Goal: Task Accomplishment & Management: Complete application form

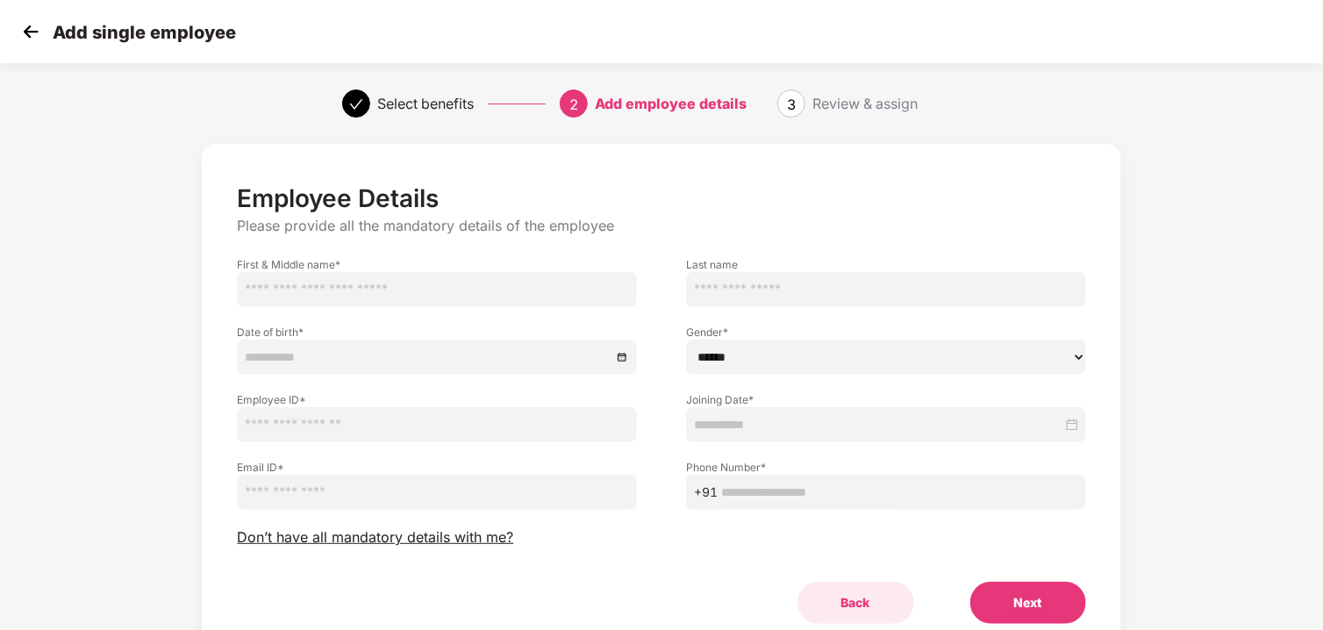
click at [856, 602] on button "Back" at bounding box center [855, 603] width 117 height 42
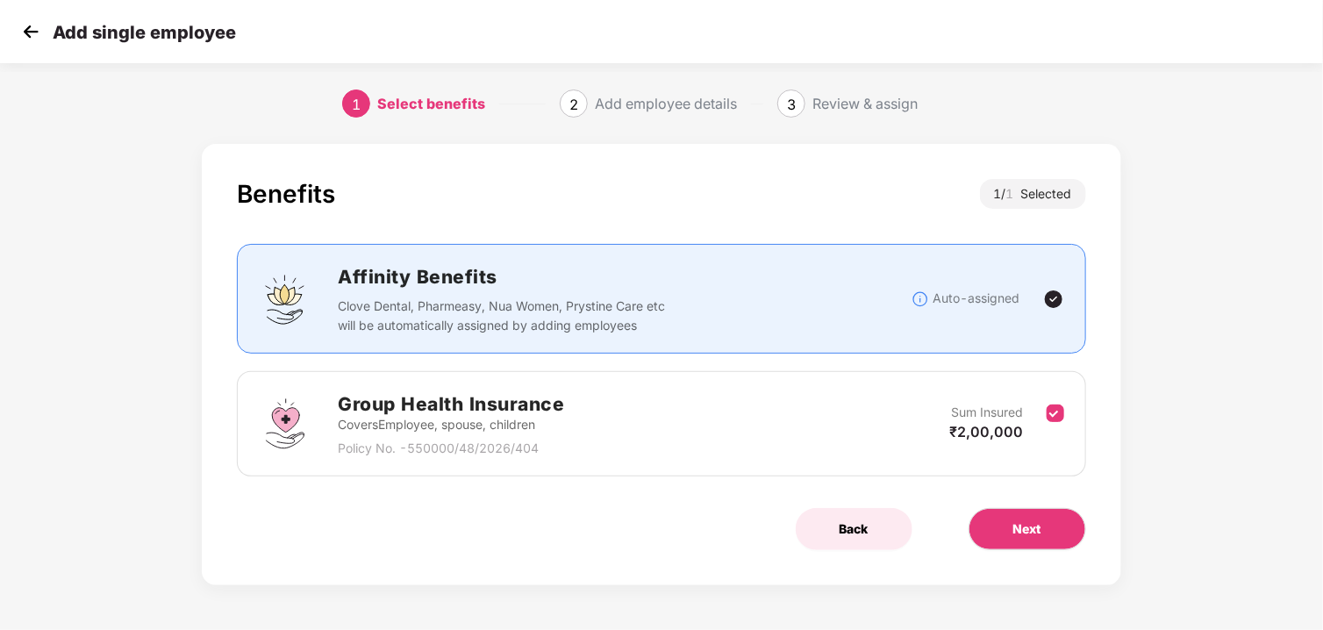
click at [847, 524] on span "Back" at bounding box center [853, 528] width 29 height 19
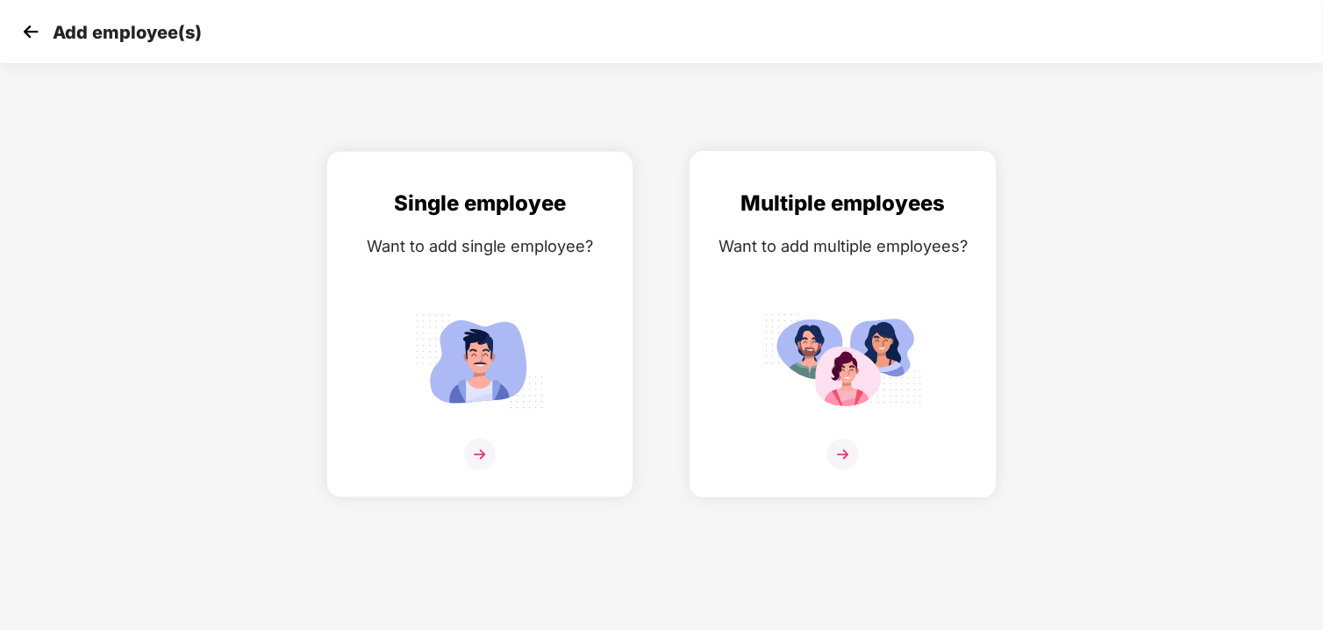
click at [872, 245] on div "Want to add multiple employees?" at bounding box center [843, 245] width 270 height 25
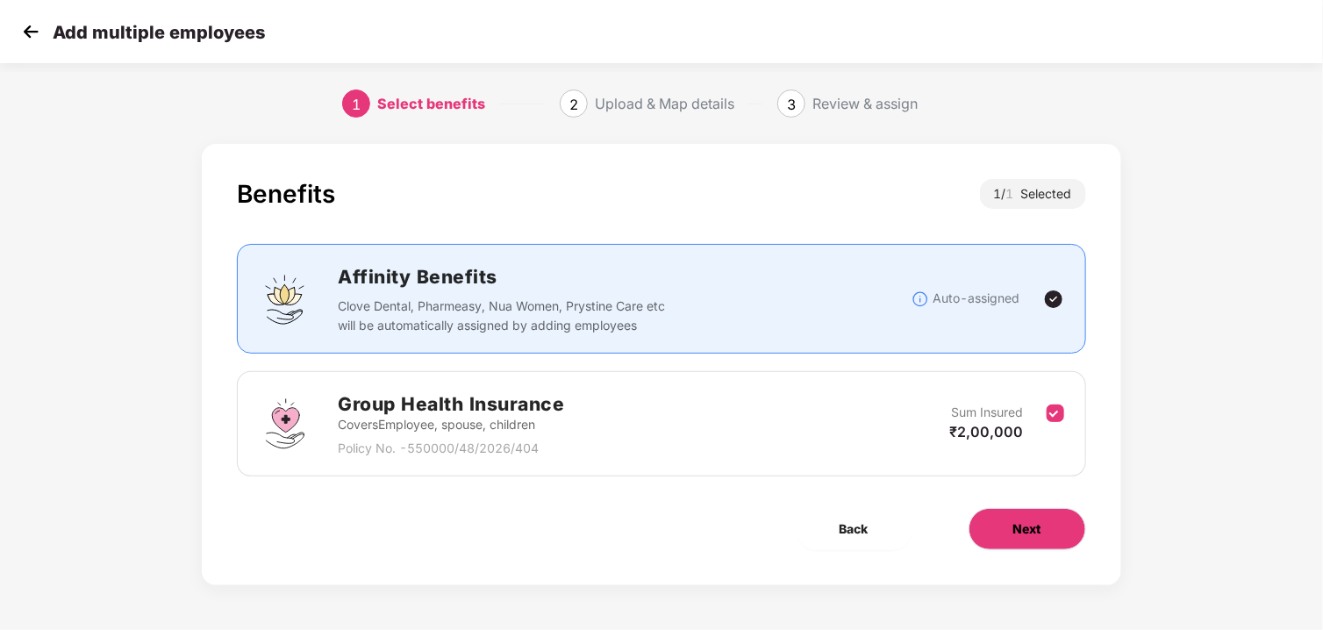
click at [1044, 529] on button "Next" at bounding box center [1027, 529] width 118 height 42
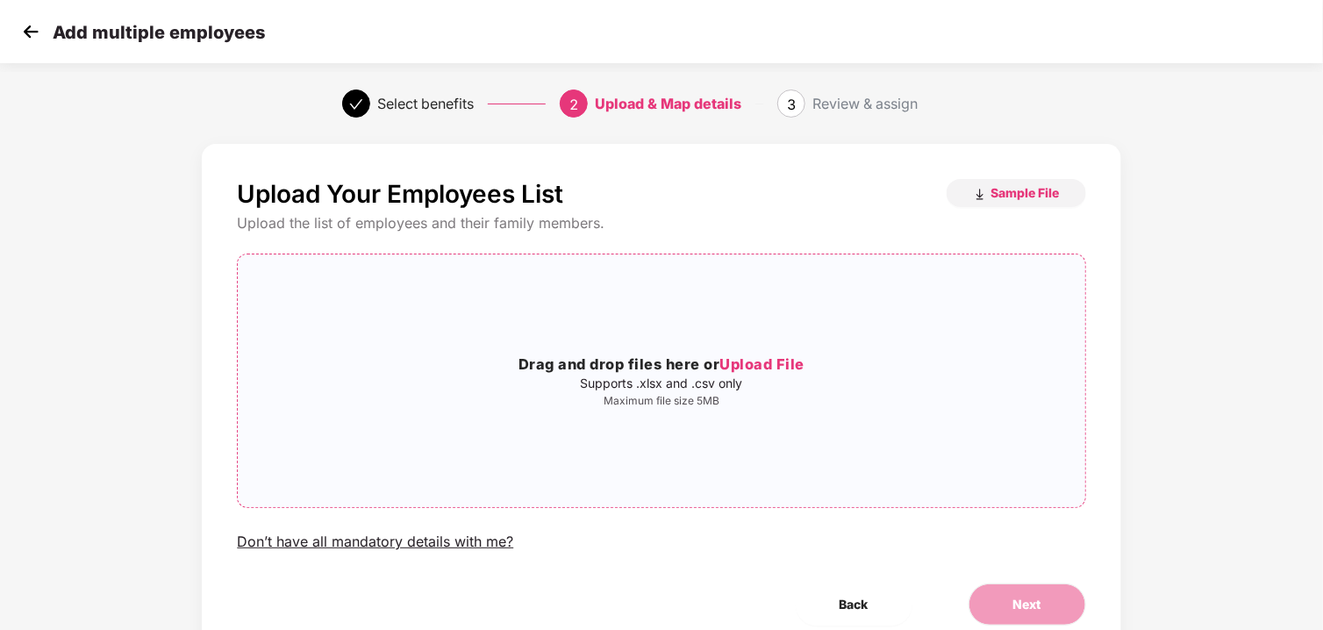
click at [745, 362] on span "Upload File" at bounding box center [761, 364] width 85 height 18
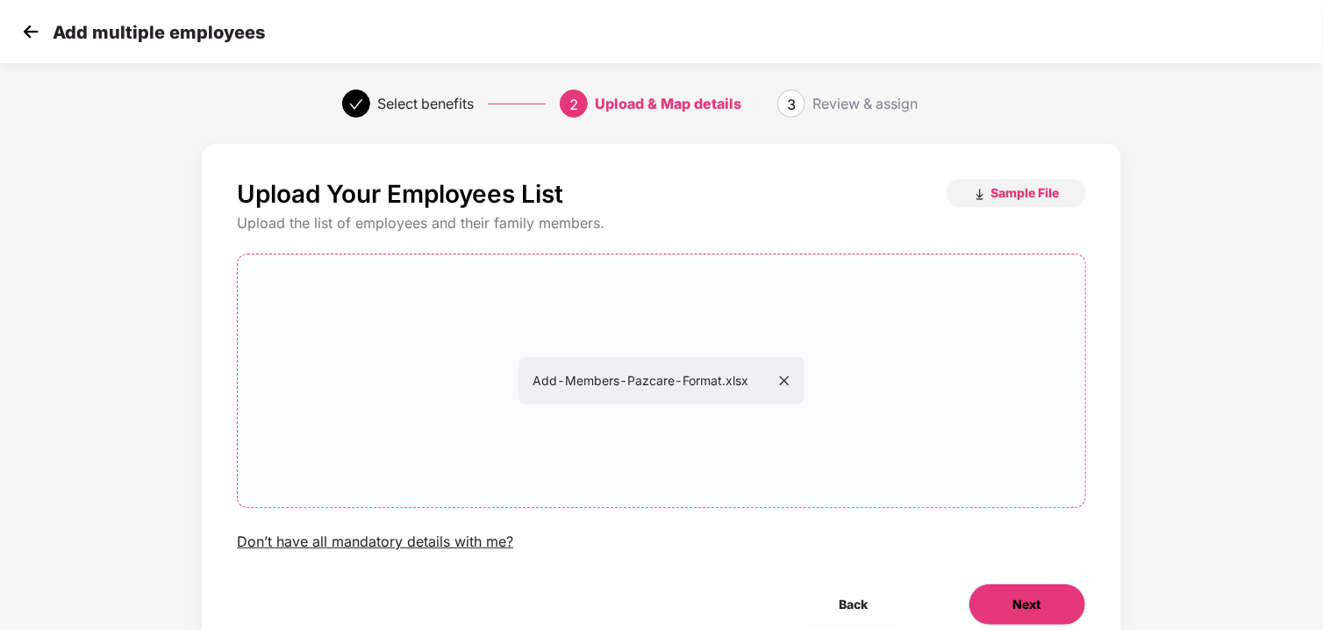
click at [1010, 620] on button "Next" at bounding box center [1027, 604] width 118 height 42
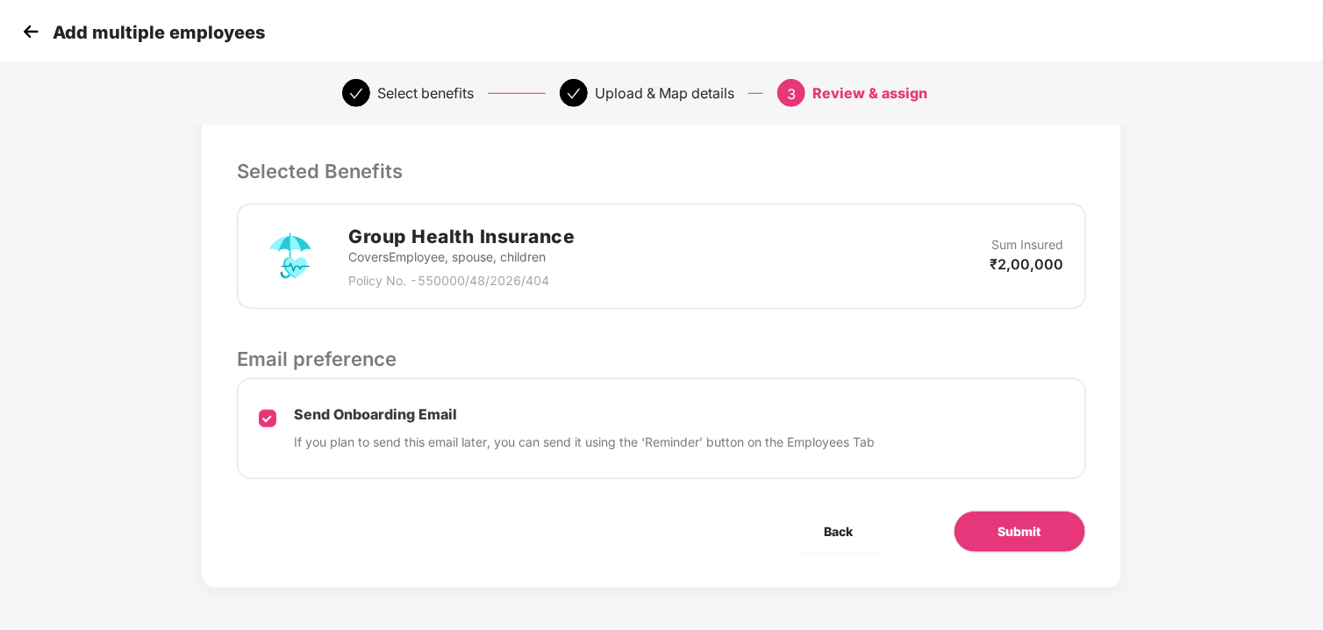
scroll to position [347, 0]
click at [1043, 513] on button "Submit" at bounding box center [1019, 531] width 132 height 42
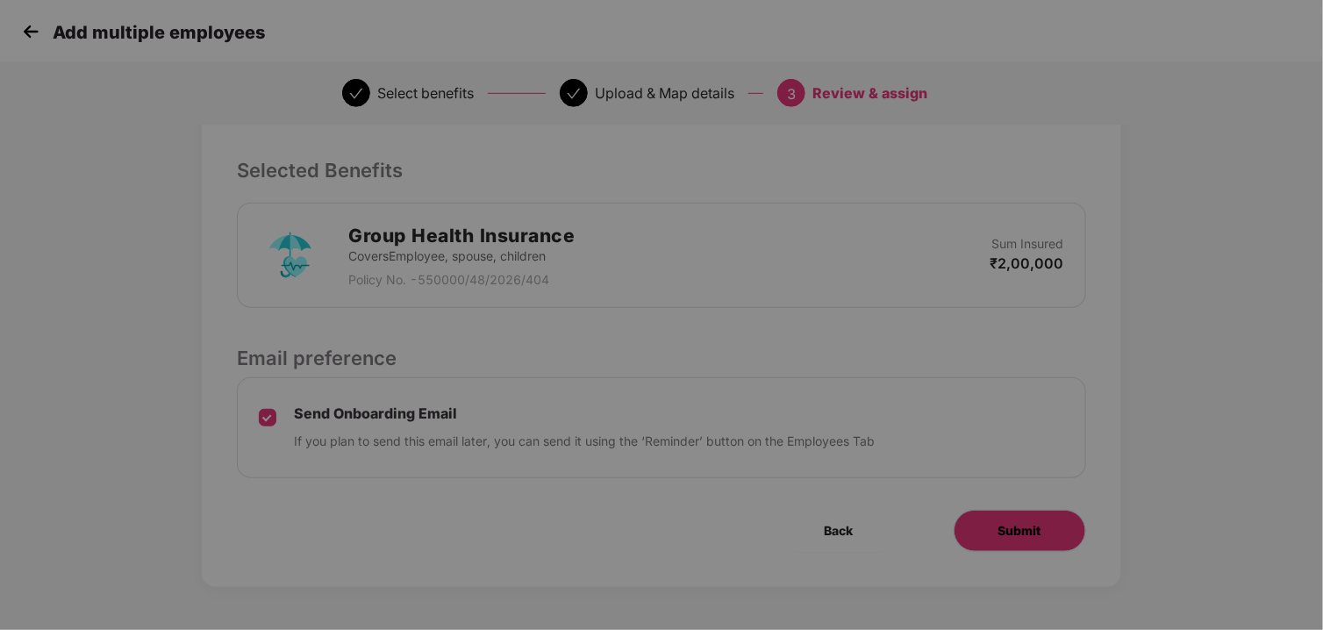
scroll to position [0, 0]
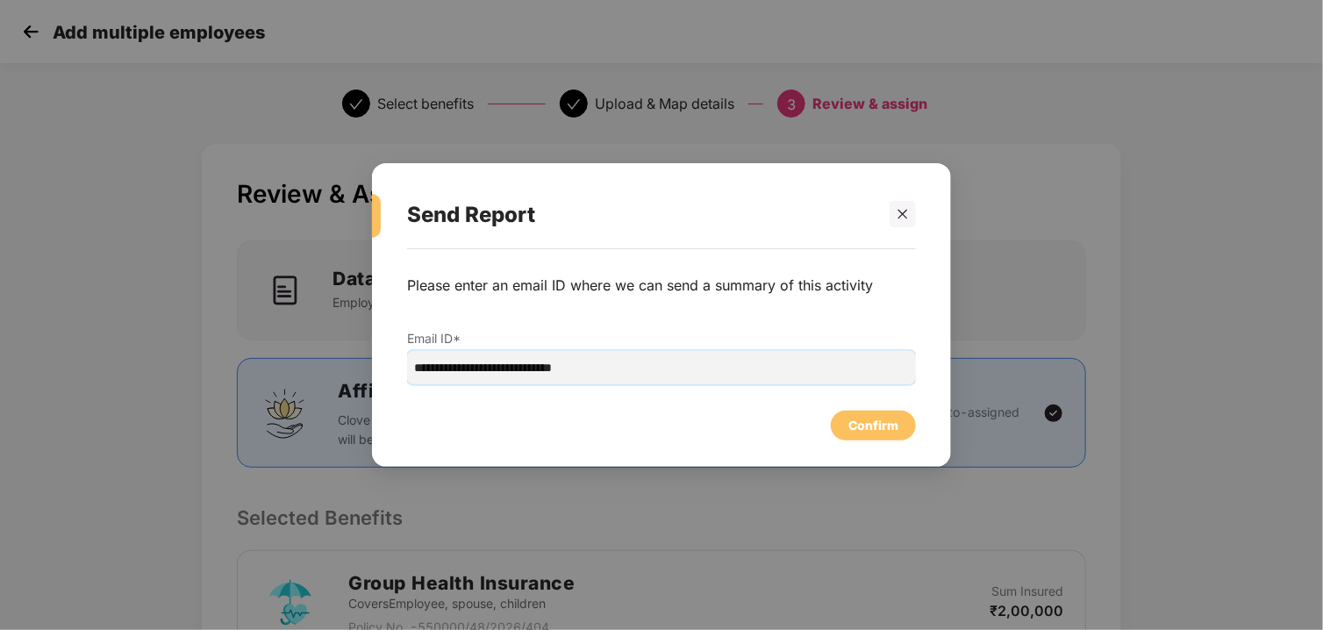
click at [681, 366] on input "**********" at bounding box center [661, 367] width 509 height 33
type input "**********"
click at [875, 432] on div "Confirm" at bounding box center [873, 425] width 50 height 19
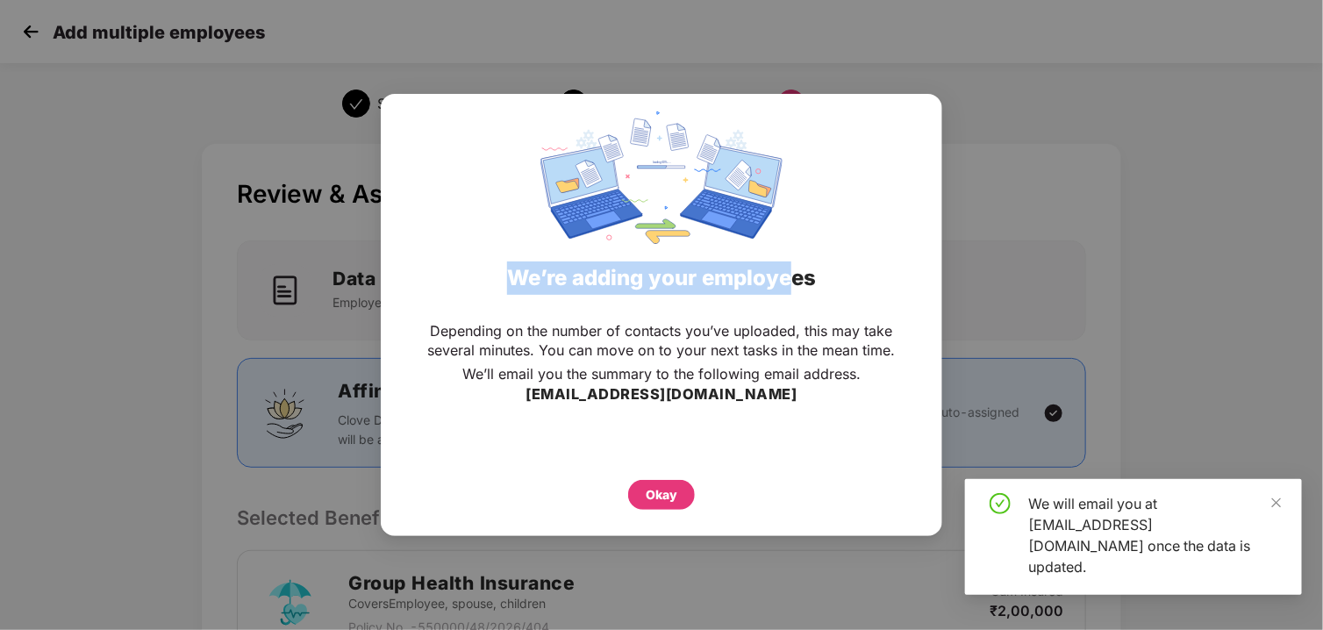
drag, startPoint x: 511, startPoint y: 276, endPoint x: 795, endPoint y: 297, distance: 284.1
click at [795, 297] on div "We’re adding your employees" at bounding box center [661, 278] width 517 height 68
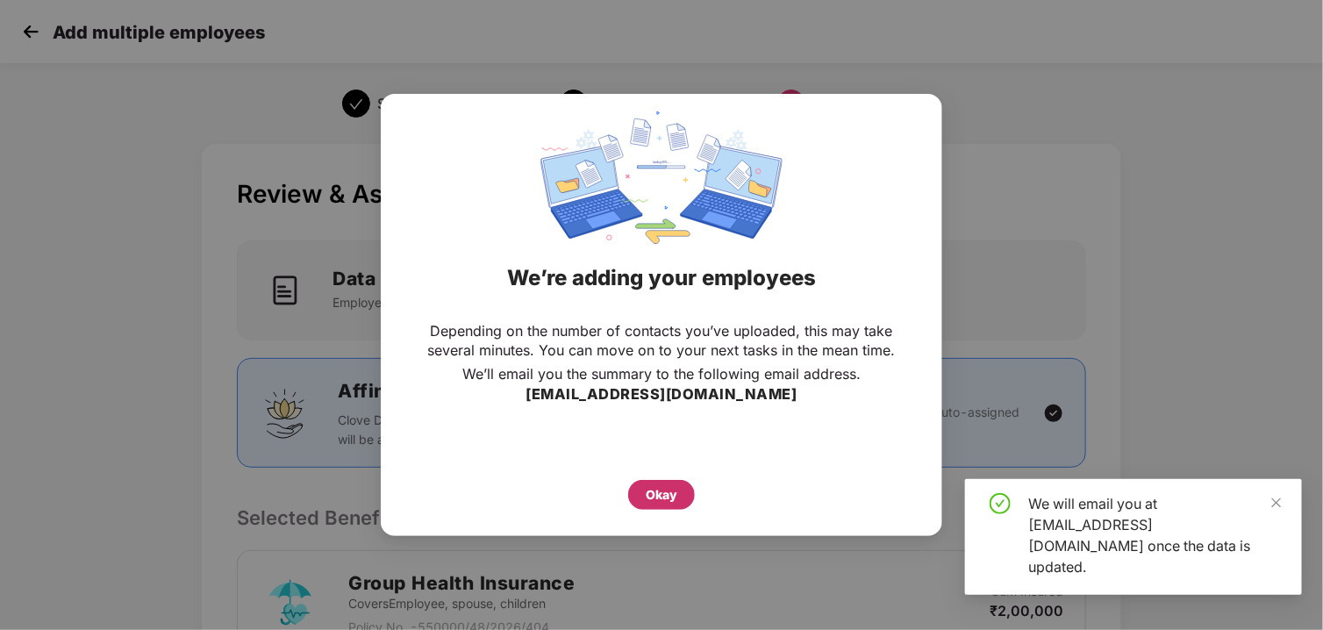
click at [658, 491] on div "Okay" at bounding box center [662, 494] width 32 height 19
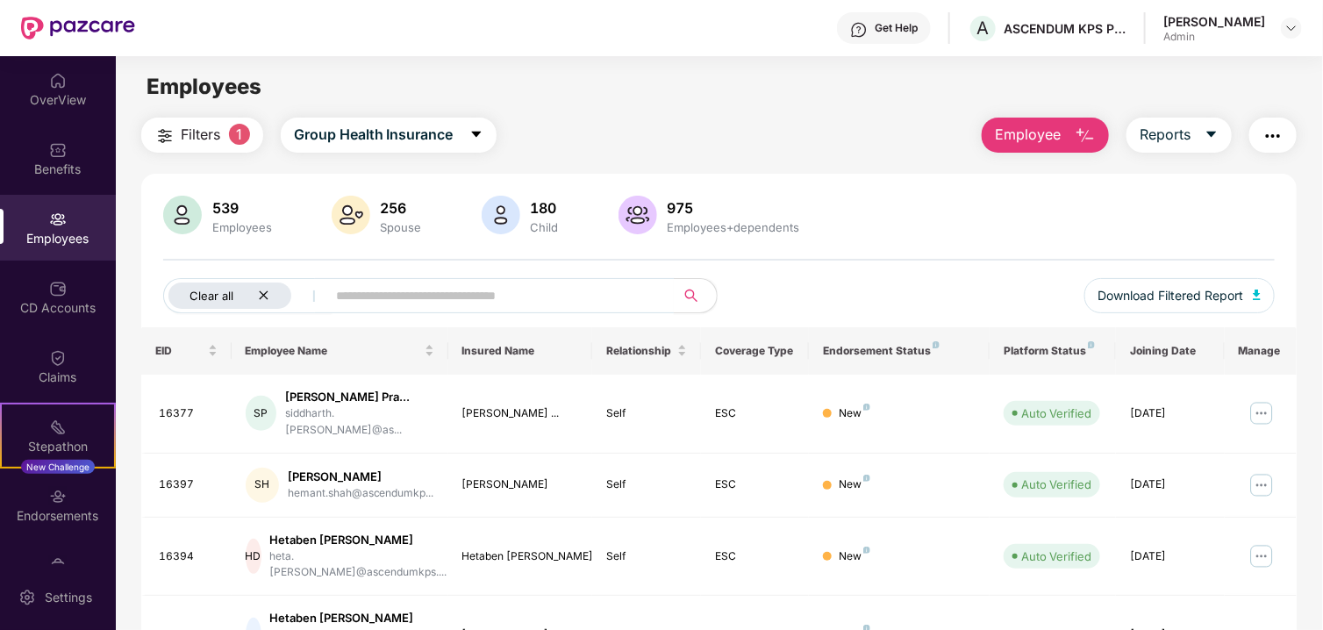
click at [261, 299] on icon "close" at bounding box center [263, 294] width 11 height 11
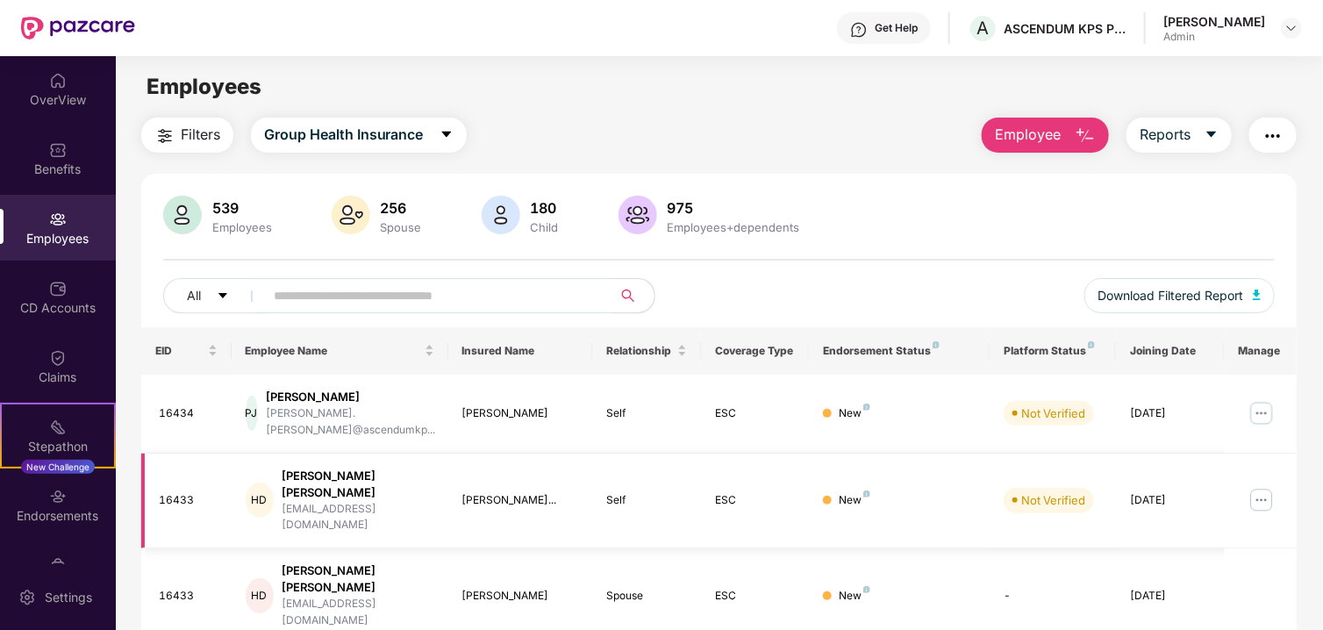
drag, startPoint x: 874, startPoint y: 470, endPoint x: 870, endPoint y: 460, distance: 10.6
click at [861, 492] on div "New" at bounding box center [899, 500] width 153 height 17
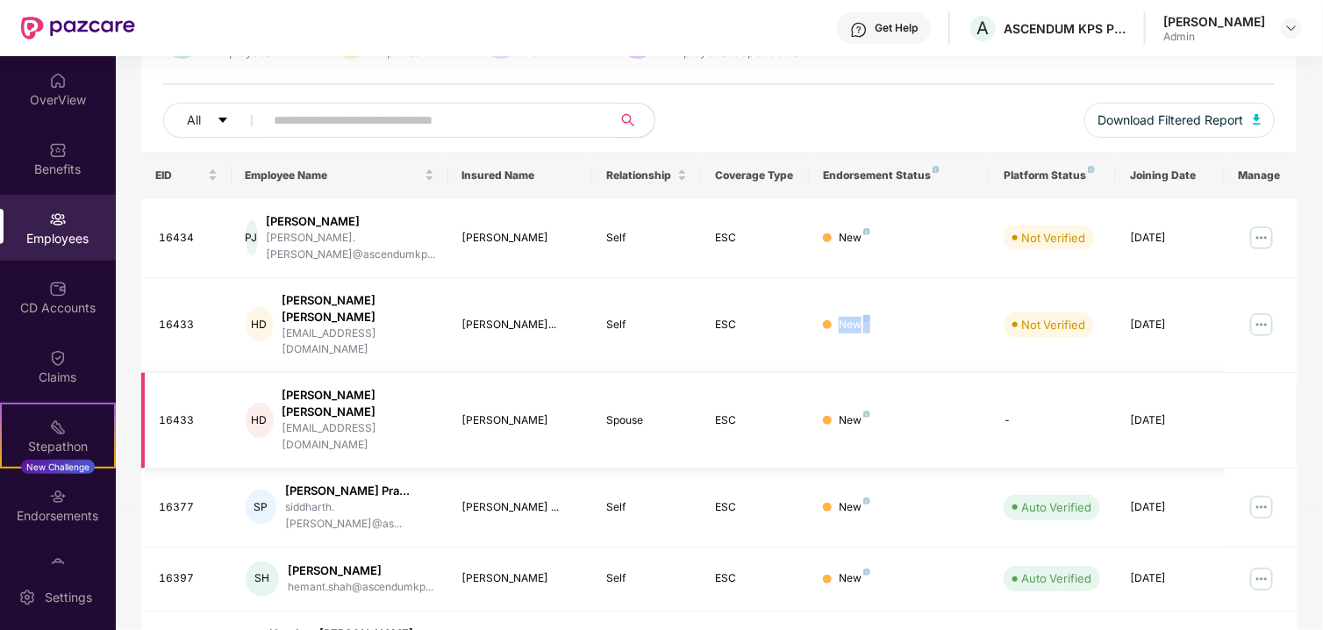
click at [864, 410] on img at bounding box center [866, 413] width 7 height 7
click at [865, 410] on img at bounding box center [866, 413] width 7 height 7
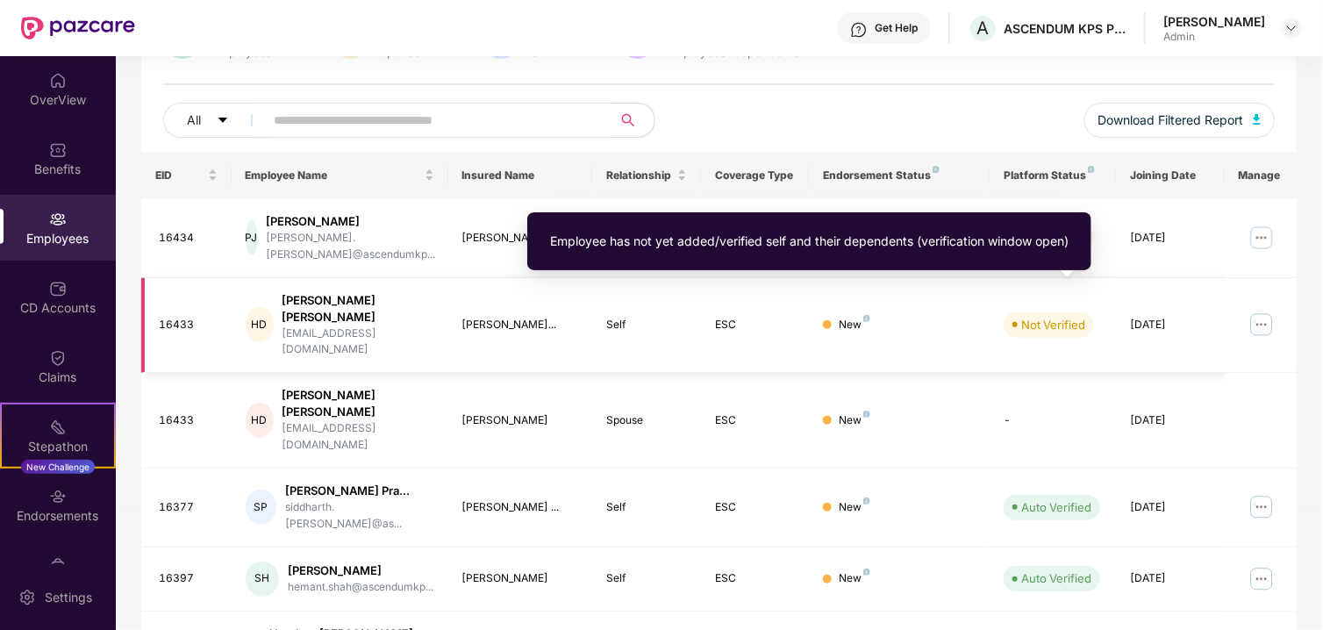
click at [1067, 316] on div "Not Verified" at bounding box center [1053, 325] width 64 height 18
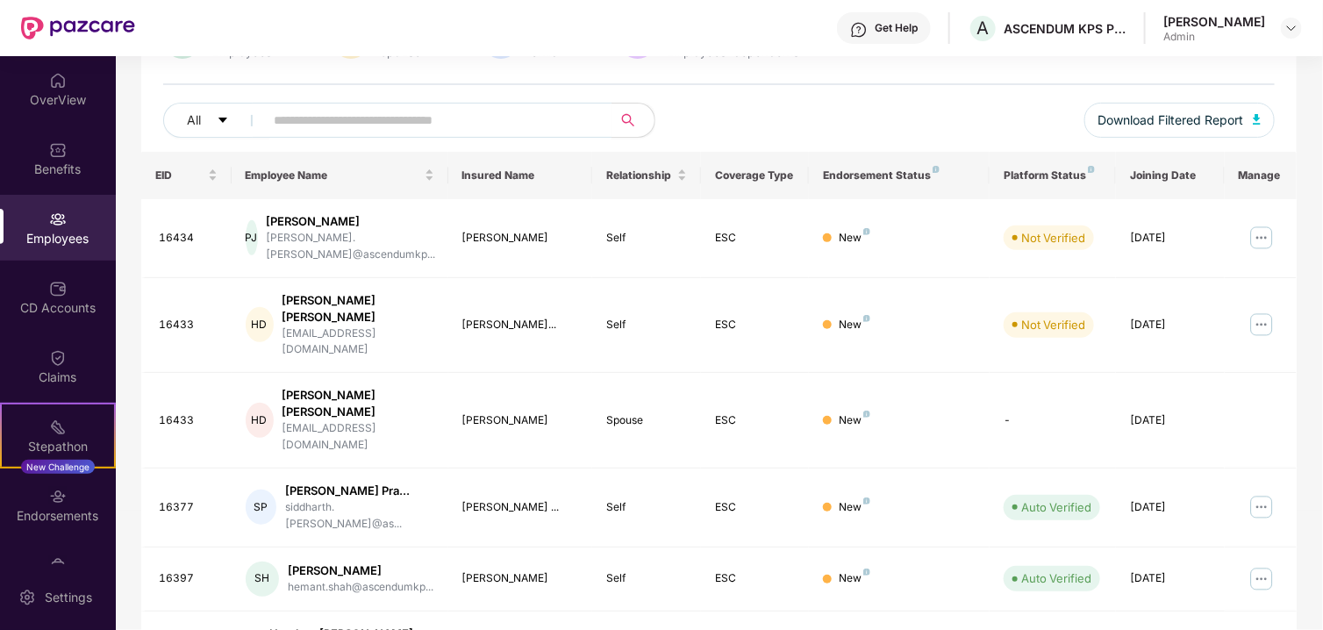
click at [918, 133] on div "All Download Filtered Report" at bounding box center [719, 127] width 1112 height 49
click at [1005, 373] on td "-" at bounding box center [1052, 421] width 126 height 96
click at [678, 177] on div "Relationship" at bounding box center [646, 175] width 81 height 17
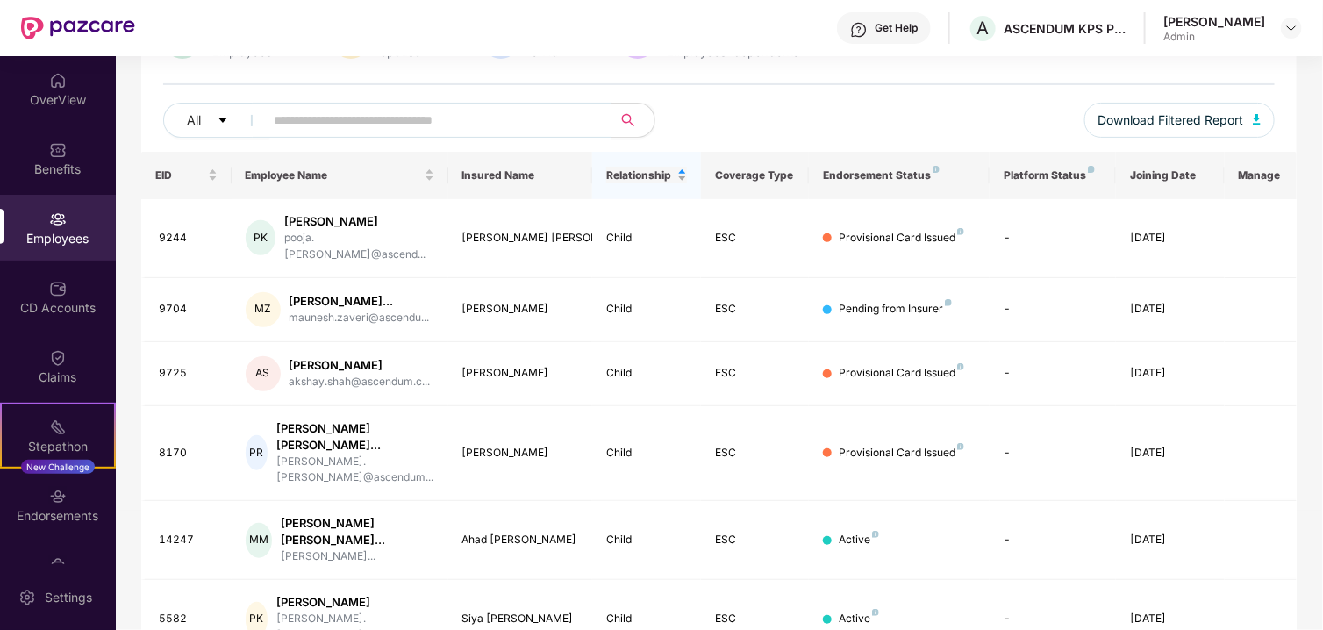
click at [678, 177] on div "Relationship" at bounding box center [646, 175] width 81 height 17
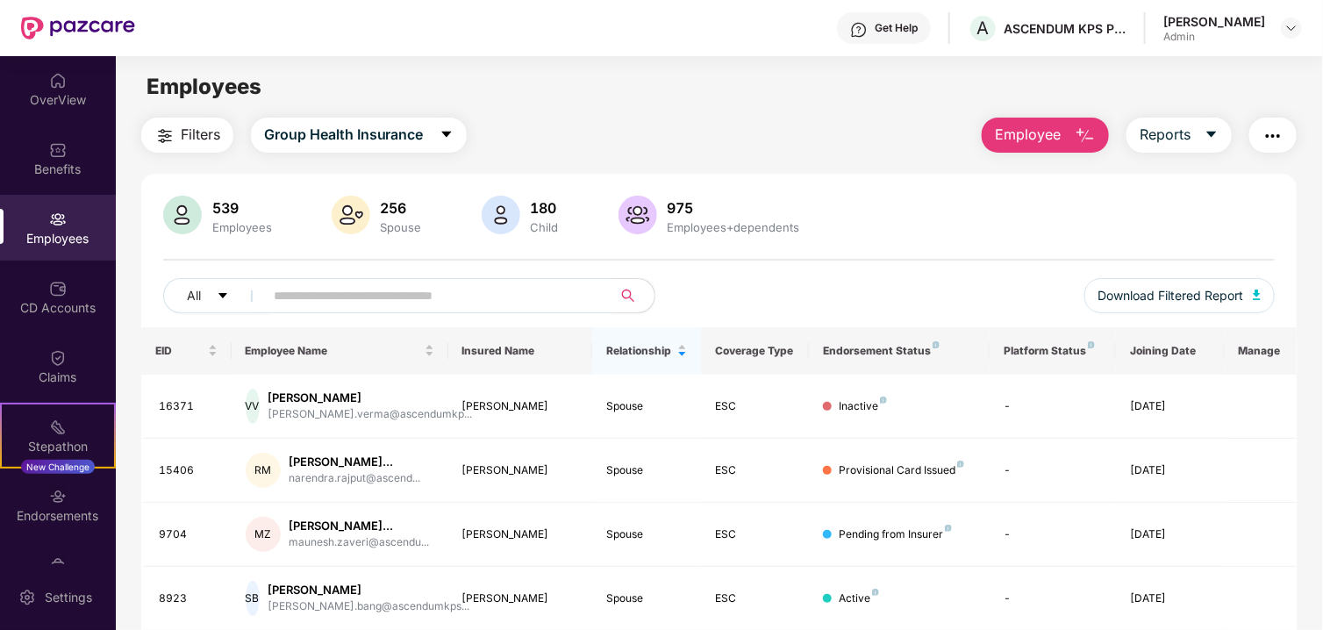
scroll to position [476, 0]
